Goal: Information Seeking & Learning: Learn about a topic

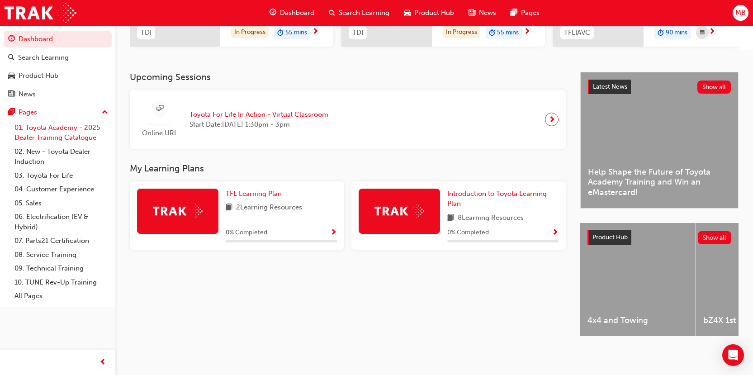
scroll to position [30, 0]
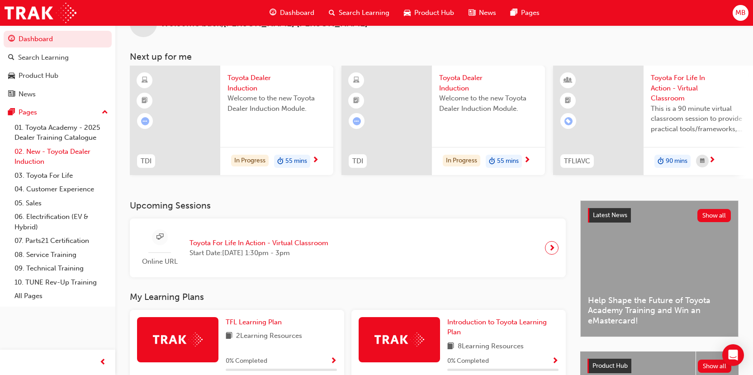
click at [52, 158] on link "02. New - Toyota Dealer Induction" at bounding box center [61, 157] width 101 height 24
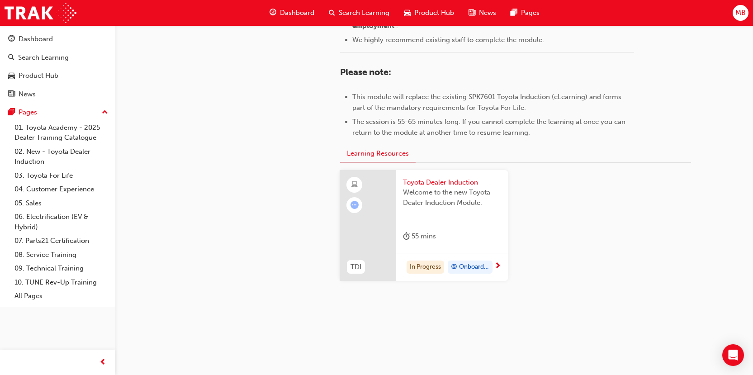
scroll to position [435, 0]
click at [421, 269] on div "In Progress" at bounding box center [426, 267] width 38 height 14
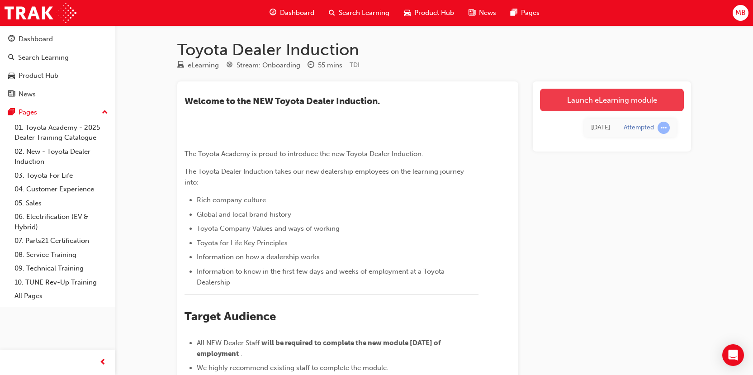
click at [623, 104] on link "Launch eLearning module" at bounding box center [612, 100] width 144 height 23
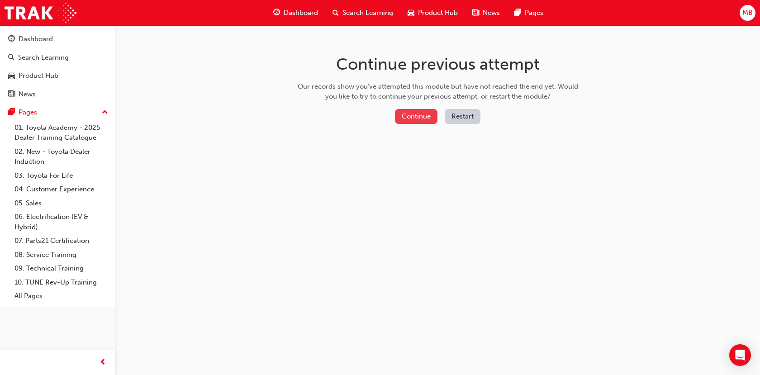
click at [413, 119] on button "Continue" at bounding box center [416, 116] width 43 height 15
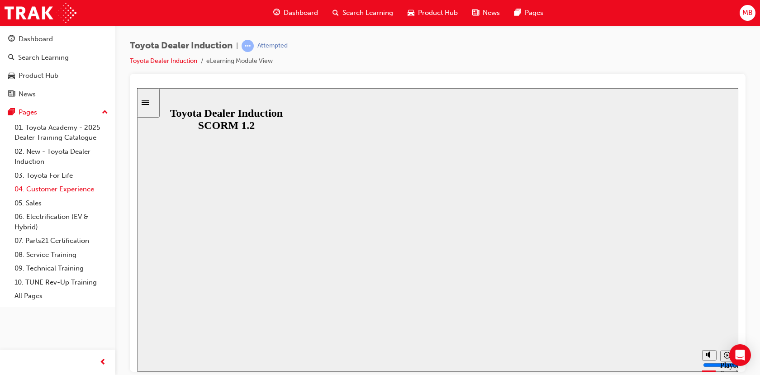
click at [44, 193] on link "04. Customer Experience" at bounding box center [61, 189] width 101 height 14
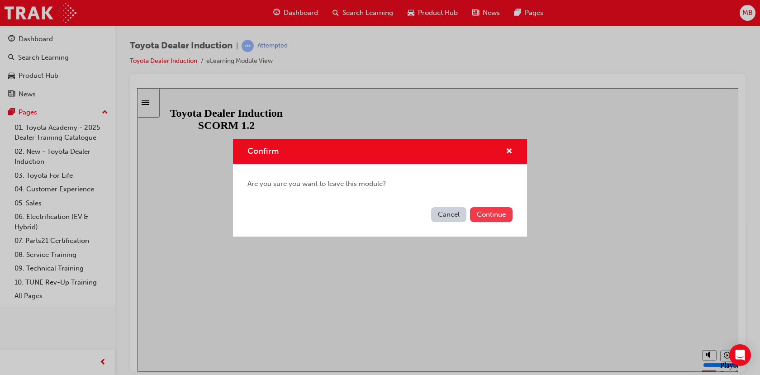
click at [500, 214] on button "Continue" at bounding box center [491, 214] width 43 height 15
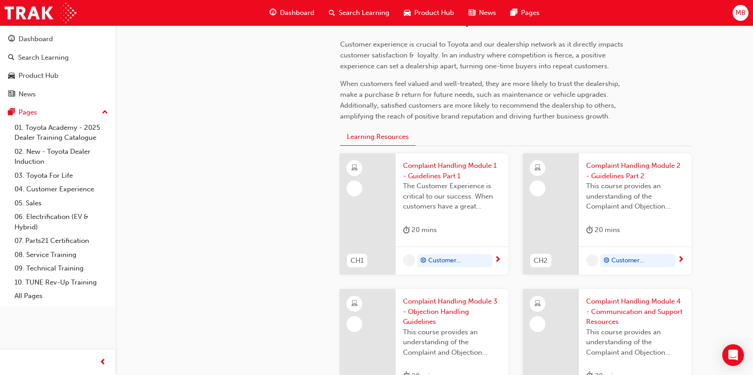
scroll to position [226, 0]
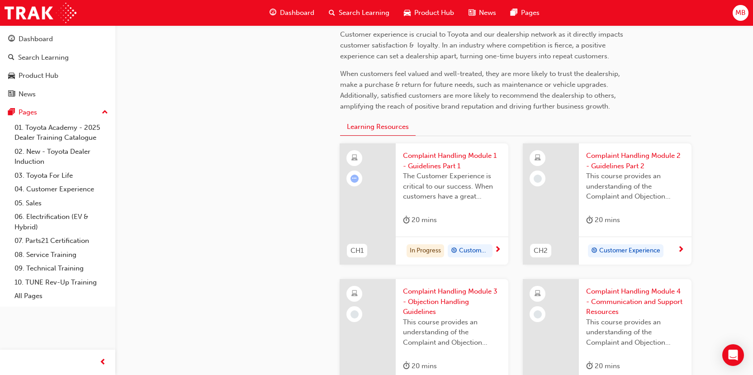
click at [477, 250] on span "Customer Experience" at bounding box center [474, 251] width 30 height 10
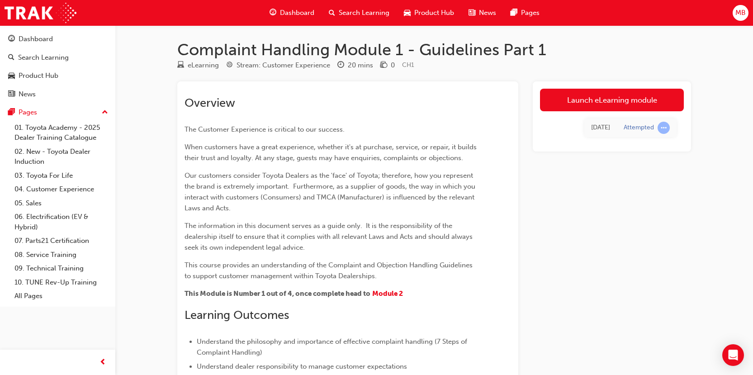
click at [626, 86] on div "Launch eLearning module [DATE] Attempted" at bounding box center [612, 116] width 158 height 70
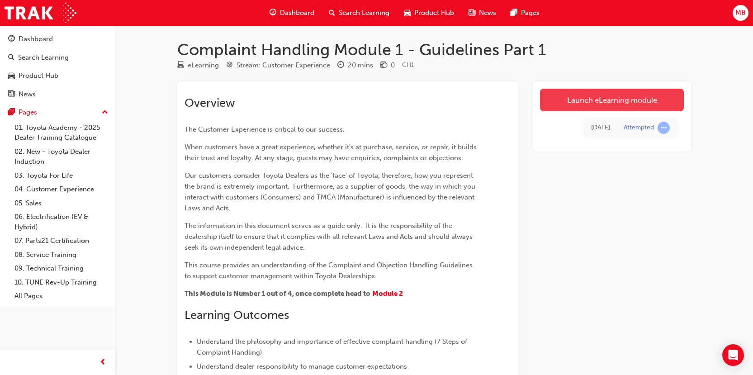
click at [625, 95] on link "Launch eLearning module" at bounding box center [612, 100] width 144 height 23
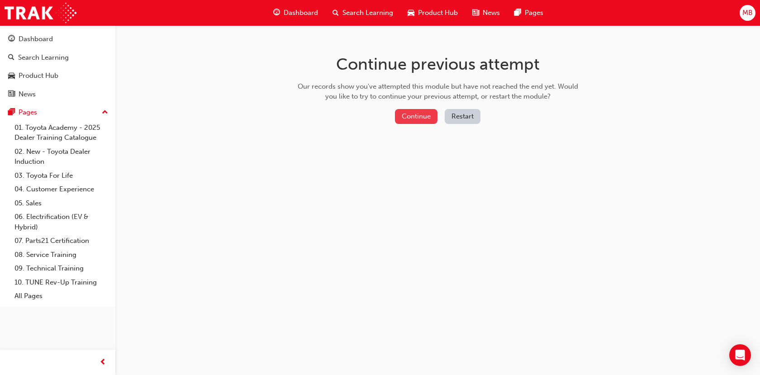
click at [409, 116] on button "Continue" at bounding box center [416, 116] width 43 height 15
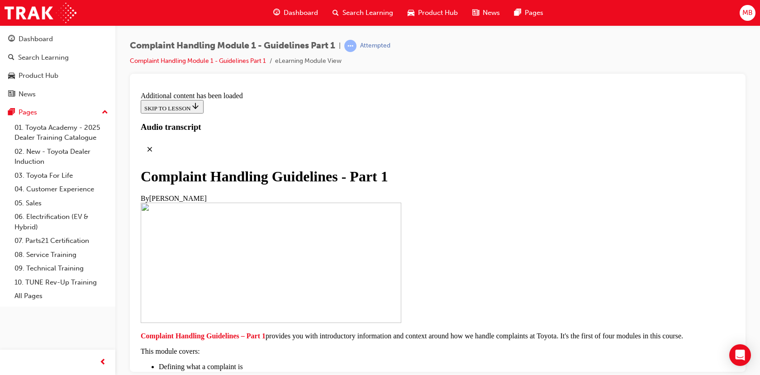
scroll to position [1533, 0]
drag, startPoint x: 432, startPoint y: 263, endPoint x: 431, endPoint y: 279, distance: 15.9
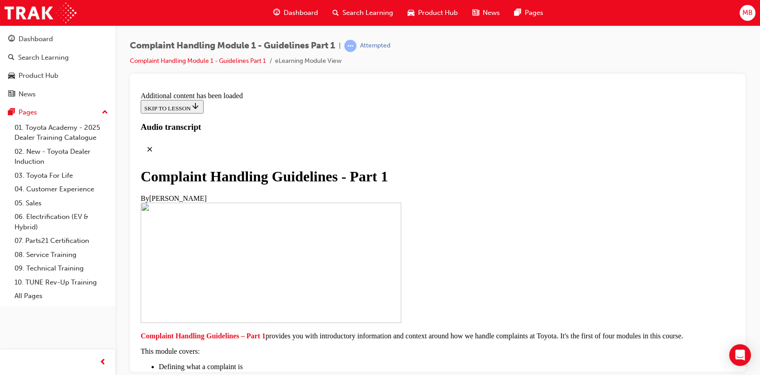
drag, startPoint x: 370, startPoint y: 171, endPoint x: 366, endPoint y: 184, distance: 13.0
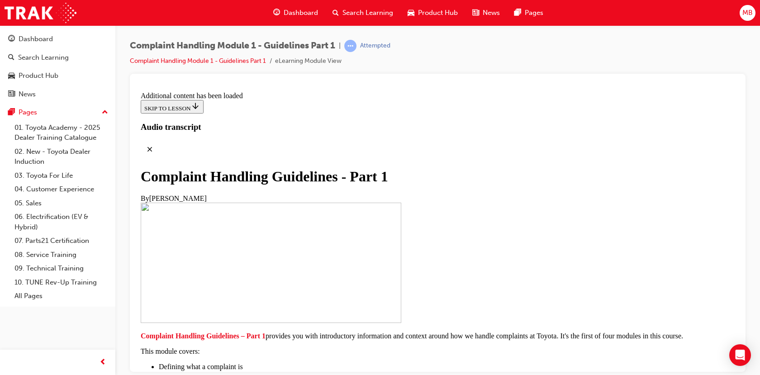
drag, startPoint x: 447, startPoint y: 156, endPoint x: 448, endPoint y: 163, distance: 7.7
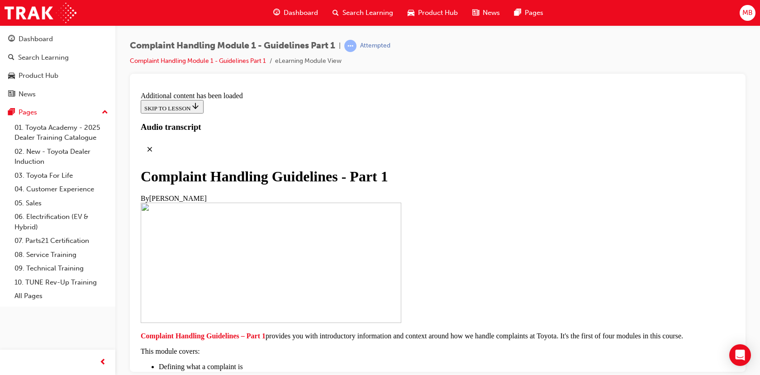
drag, startPoint x: 373, startPoint y: 135, endPoint x: 377, endPoint y: 145, distance: 11.2
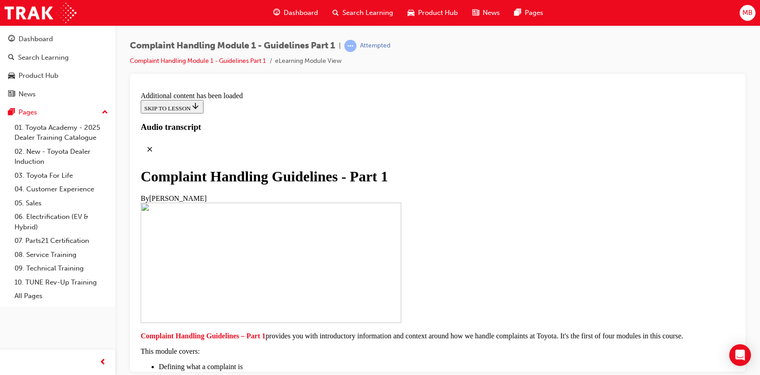
drag, startPoint x: 395, startPoint y: 169, endPoint x: 383, endPoint y: 187, distance: 22.0
drag, startPoint x: 450, startPoint y: 181, endPoint x: 444, endPoint y: 202, distance: 21.5
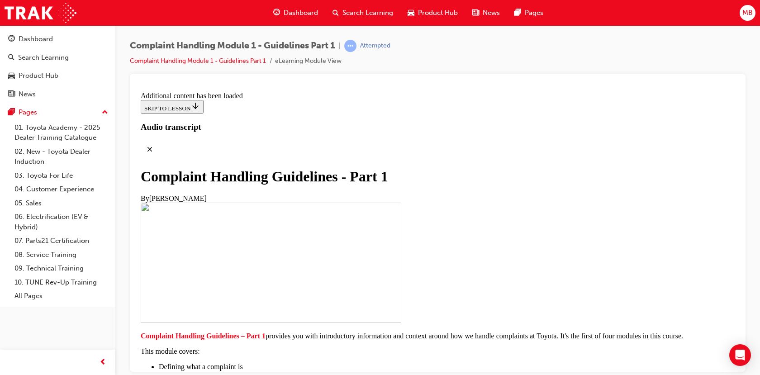
drag, startPoint x: 325, startPoint y: 213, endPoint x: 322, endPoint y: 192, distance: 20.6
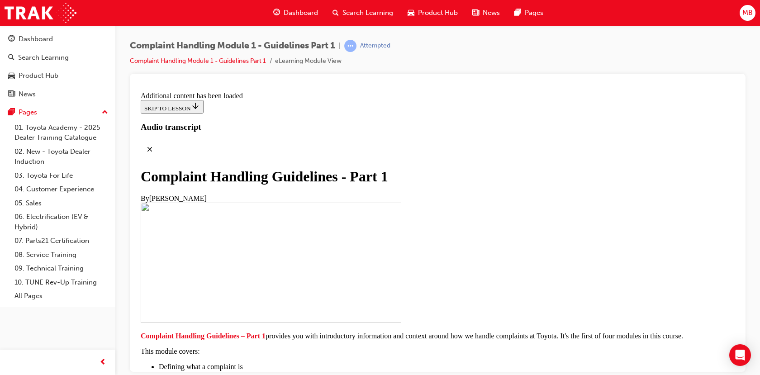
drag, startPoint x: 305, startPoint y: 173, endPoint x: 302, endPoint y: 186, distance: 13.1
drag, startPoint x: 309, startPoint y: 175, endPoint x: 310, endPoint y: 182, distance: 6.8
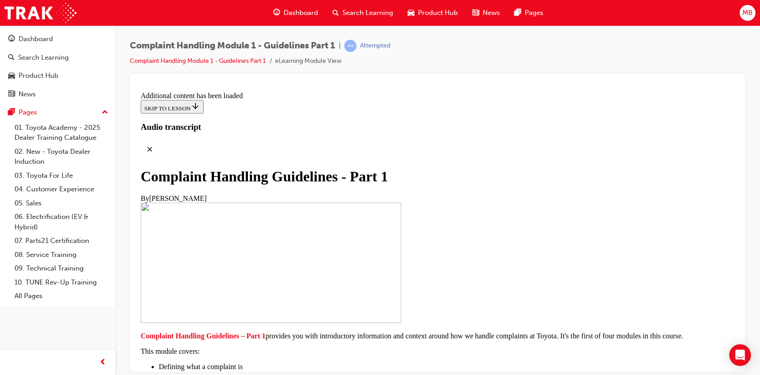
drag, startPoint x: 313, startPoint y: 174, endPoint x: 311, endPoint y: 184, distance: 10.2
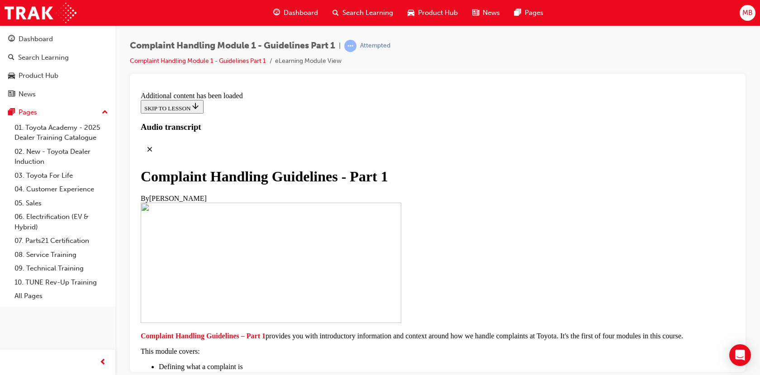
scroll to position [1276, 0]
drag, startPoint x: 407, startPoint y: 161, endPoint x: 406, endPoint y: 141, distance: 19.9
drag, startPoint x: 425, startPoint y: 127, endPoint x: 426, endPoint y: 142, distance: 15.4
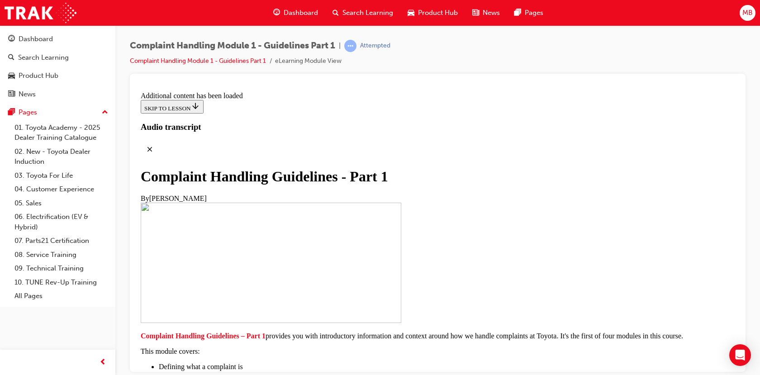
drag, startPoint x: 427, startPoint y: 126, endPoint x: 427, endPoint y: 133, distance: 7.2
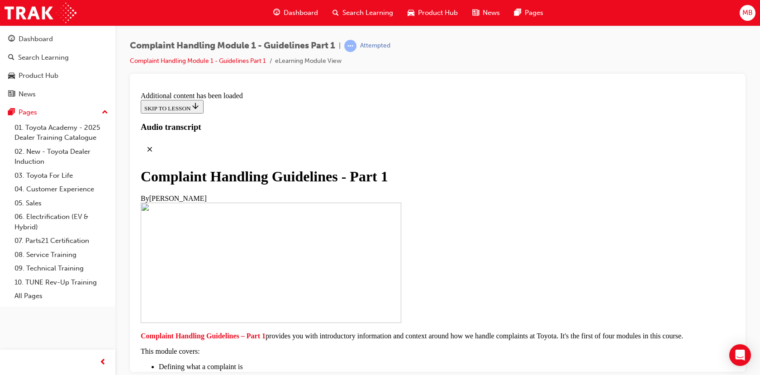
drag, startPoint x: 433, startPoint y: 119, endPoint x: 425, endPoint y: 144, distance: 25.9
drag, startPoint x: 286, startPoint y: 157, endPoint x: 286, endPoint y: 164, distance: 6.8
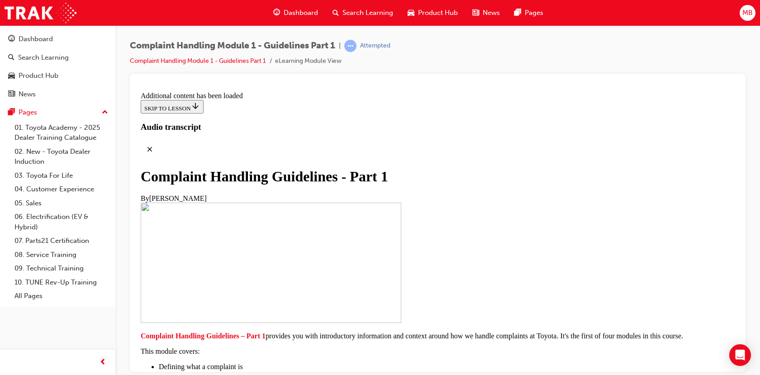
drag, startPoint x: 284, startPoint y: 161, endPoint x: 289, endPoint y: 169, distance: 9.4
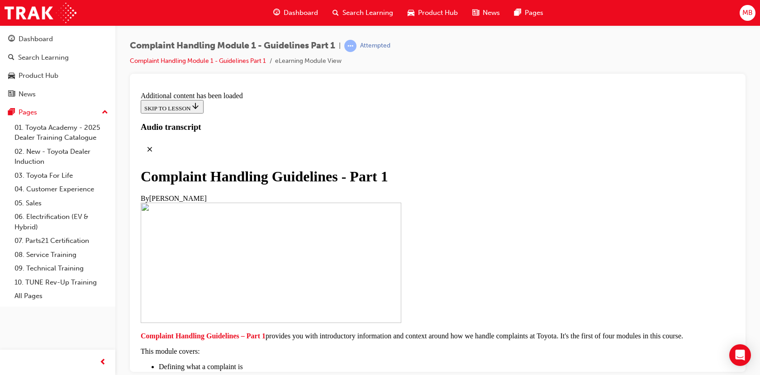
drag, startPoint x: 284, startPoint y: 148, endPoint x: 283, endPoint y: 165, distance: 17.2
drag, startPoint x: 298, startPoint y: 185, endPoint x: 294, endPoint y: 206, distance: 20.8
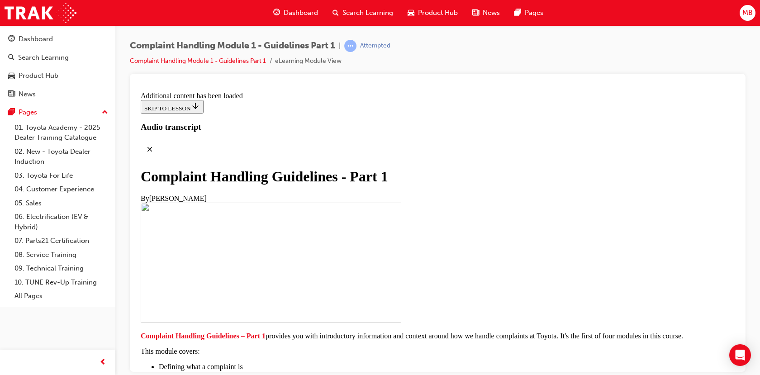
scroll to position [1457, 0]
drag, startPoint x: 323, startPoint y: 157, endPoint x: 324, endPoint y: 153, distance: 4.7
drag, startPoint x: 310, startPoint y: 149, endPoint x: 309, endPoint y: 163, distance: 13.6
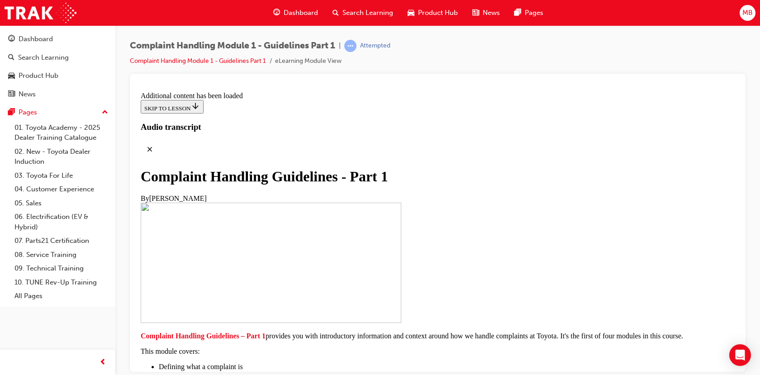
drag, startPoint x: 313, startPoint y: 149, endPoint x: 309, endPoint y: 161, distance: 11.9
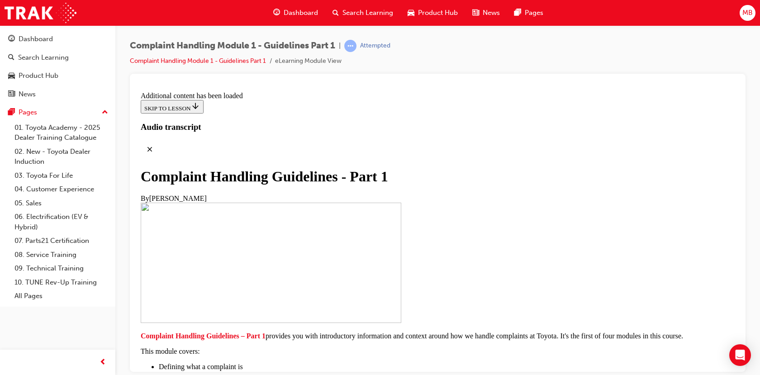
drag, startPoint x: 313, startPoint y: 150, endPoint x: 310, endPoint y: 165, distance: 14.8
drag, startPoint x: 313, startPoint y: 150, endPoint x: 308, endPoint y: 162, distance: 13.2
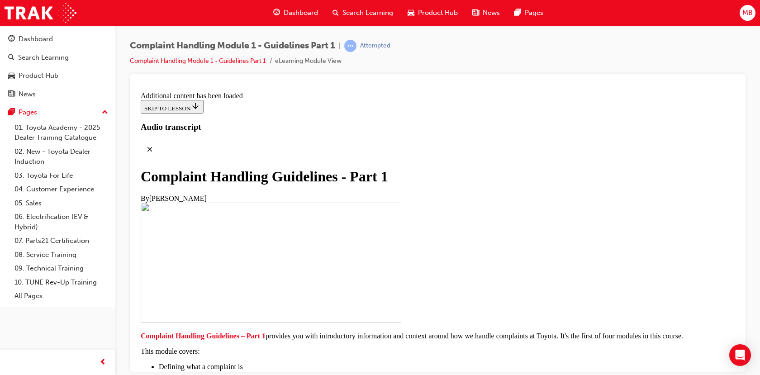
drag, startPoint x: 424, startPoint y: 272, endPoint x: 424, endPoint y: 286, distance: 14.0
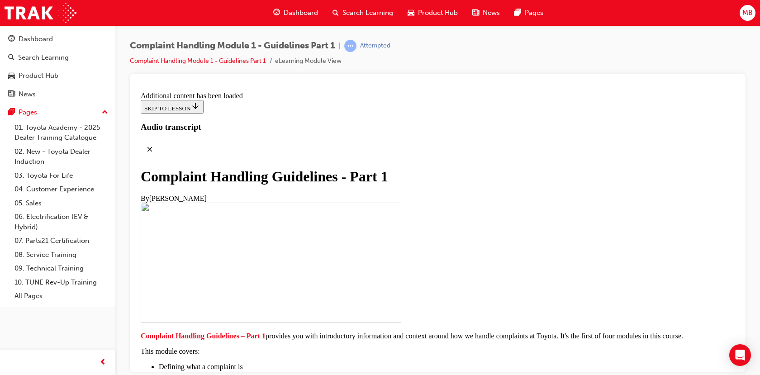
drag, startPoint x: 456, startPoint y: 159, endPoint x: 450, endPoint y: 174, distance: 15.6
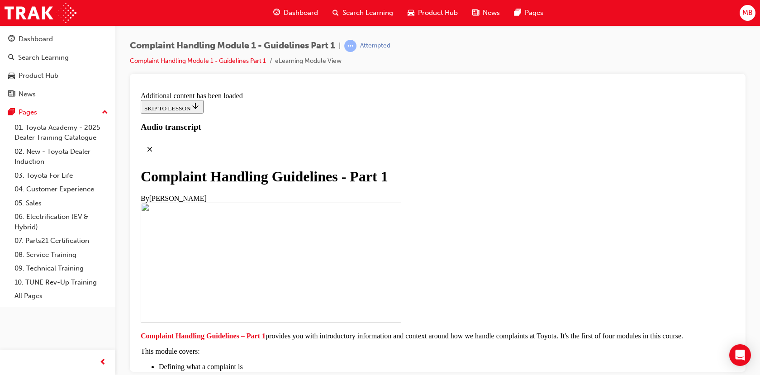
drag, startPoint x: 426, startPoint y: 170, endPoint x: 419, endPoint y: 189, distance: 19.7
drag, startPoint x: 439, startPoint y: 167, endPoint x: 437, endPoint y: 182, distance: 15.5
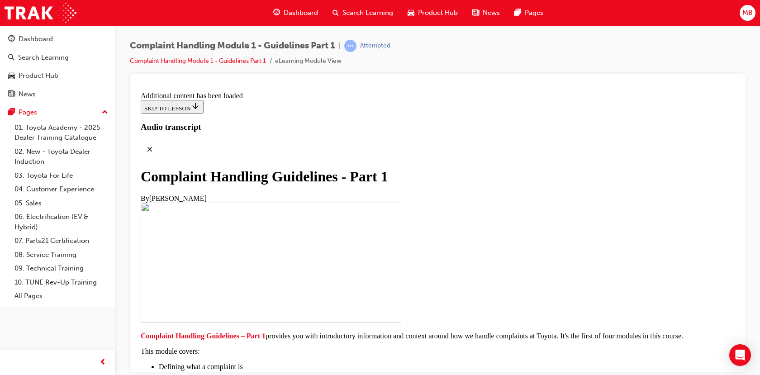
drag, startPoint x: 433, startPoint y: 190, endPoint x: 434, endPoint y: 199, distance: 8.6
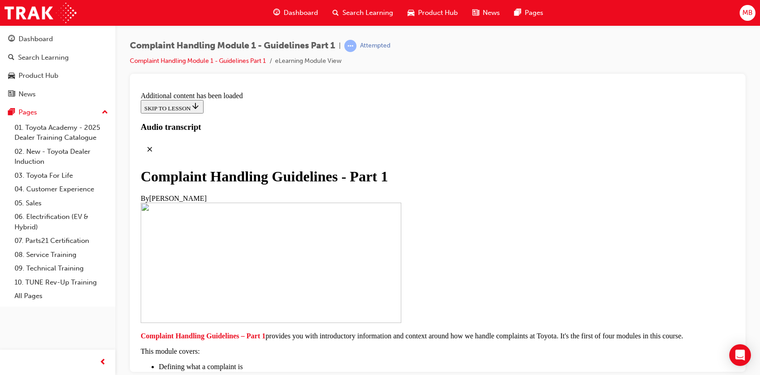
drag, startPoint x: 435, startPoint y: 184, endPoint x: 435, endPoint y: 192, distance: 8.6
